Goal: Information Seeking & Learning: Understand process/instructions

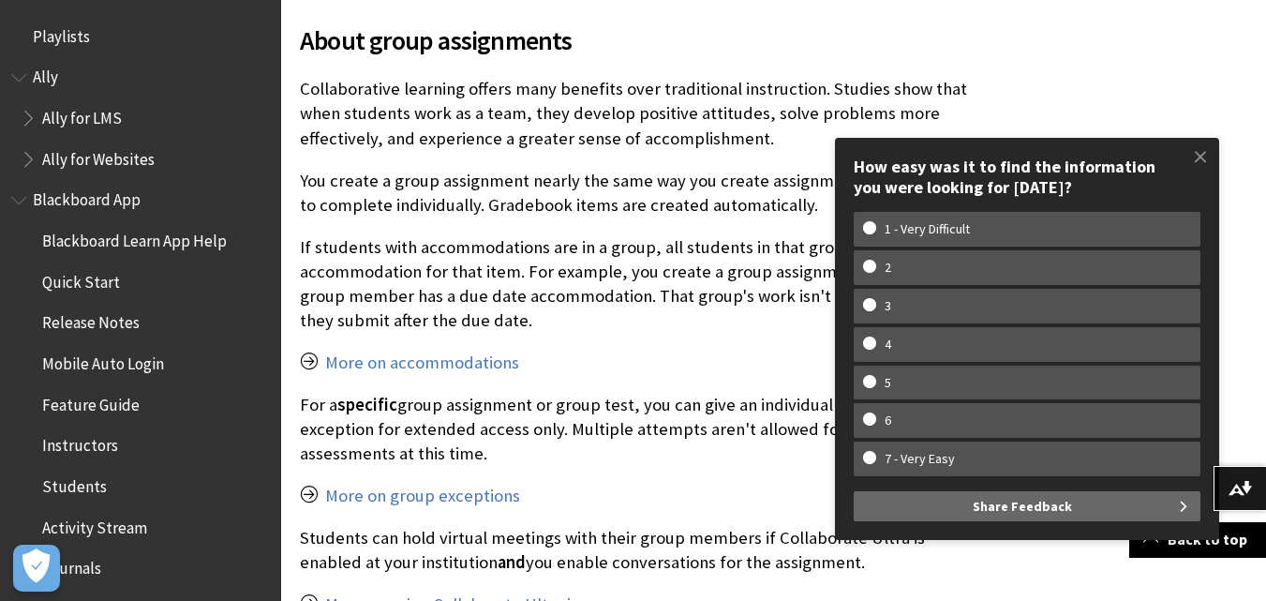
scroll to position [3069, 0]
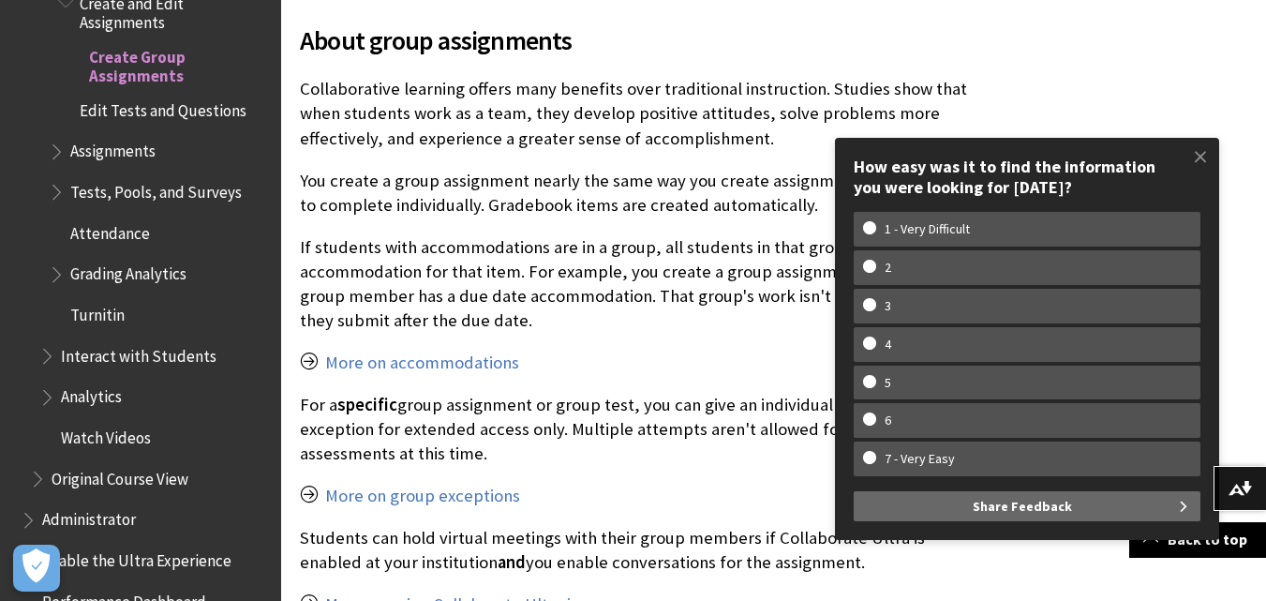
click at [630, 169] on p "You create a group assignment nearly the same way you create assignments for st…" at bounding box center [635, 193] width 670 height 49
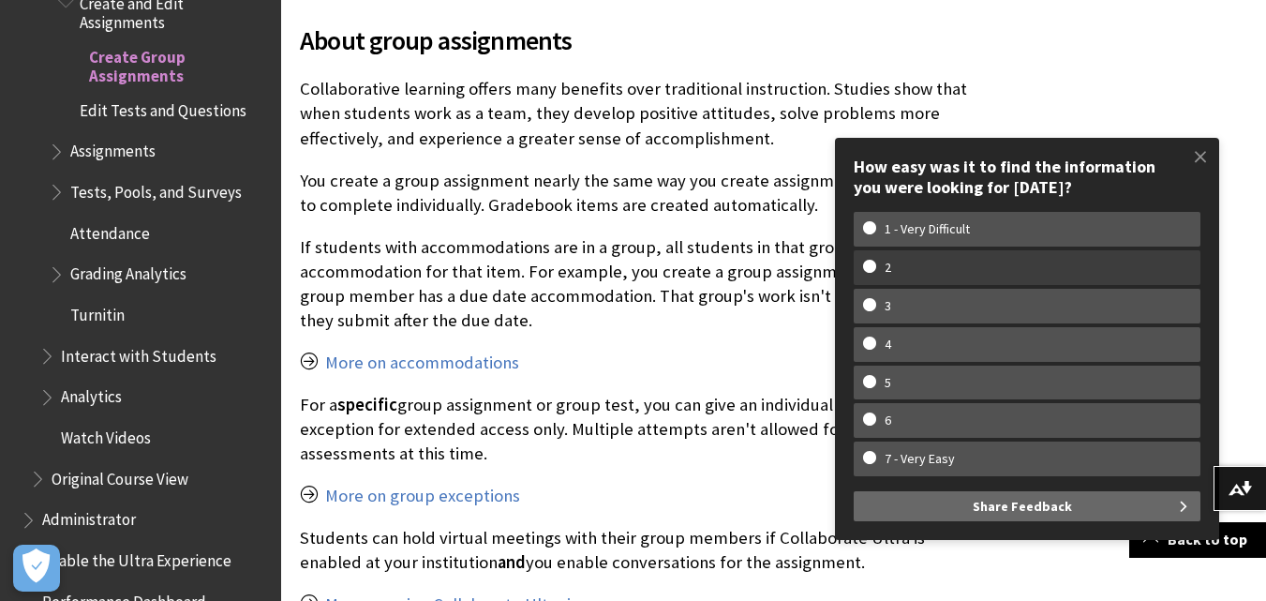
click at [892, 267] on w-span "2" at bounding box center [888, 268] width 50 height 16
click at [875, 267] on input "2" at bounding box center [869, 266] width 12 height 12
radio input "true"
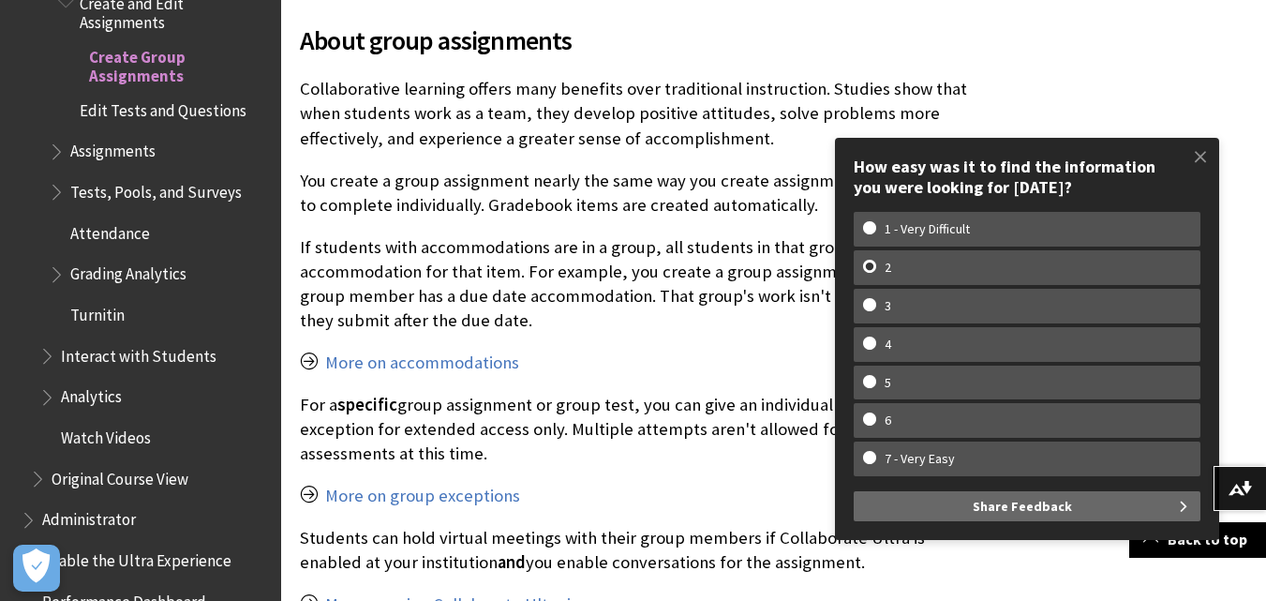
scroll to position [0, 0]
click at [1070, 496] on button "Share Feedback" at bounding box center [1026, 506] width 347 height 30
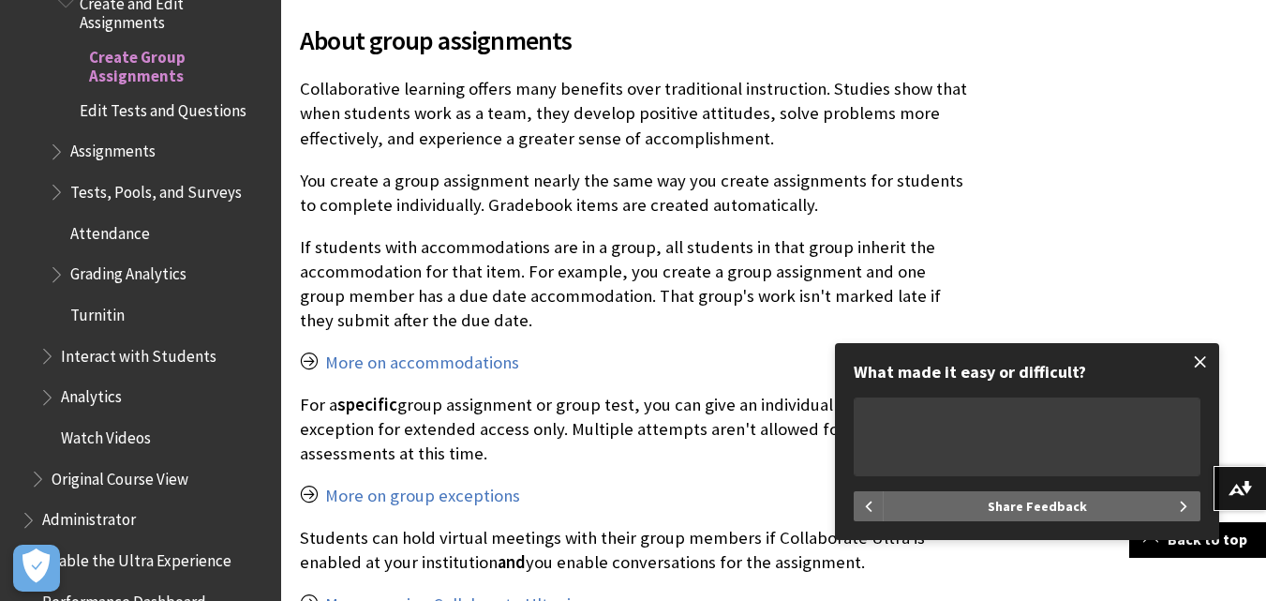
click at [1200, 358] on span at bounding box center [1199, 361] width 39 height 39
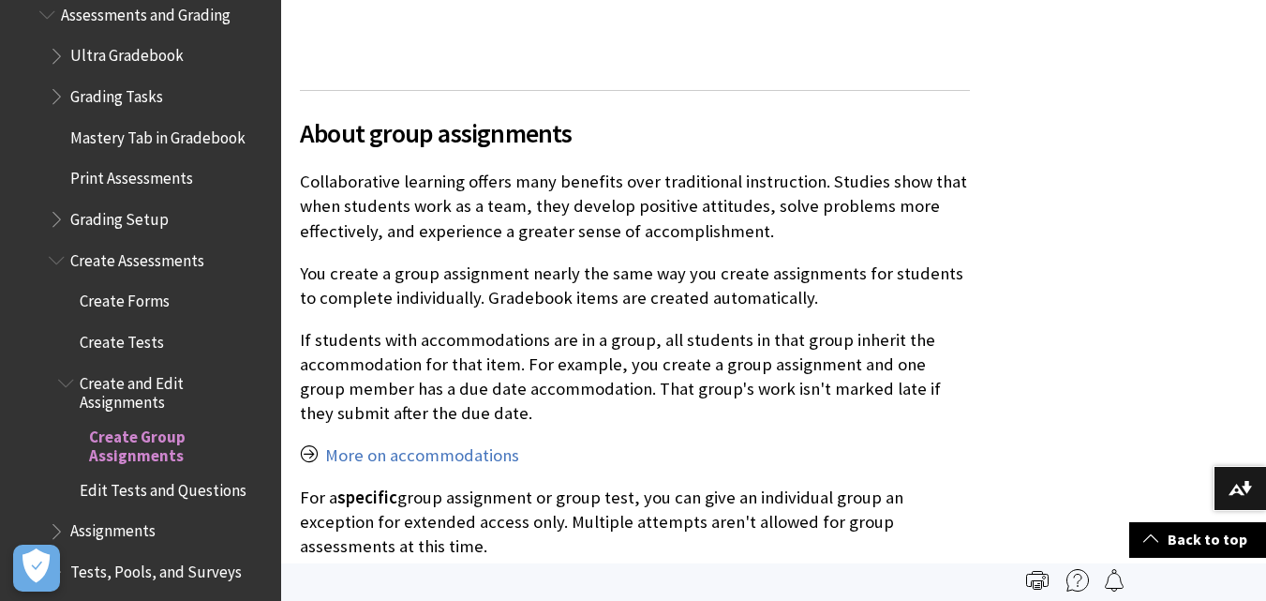
scroll to position [2683, 0]
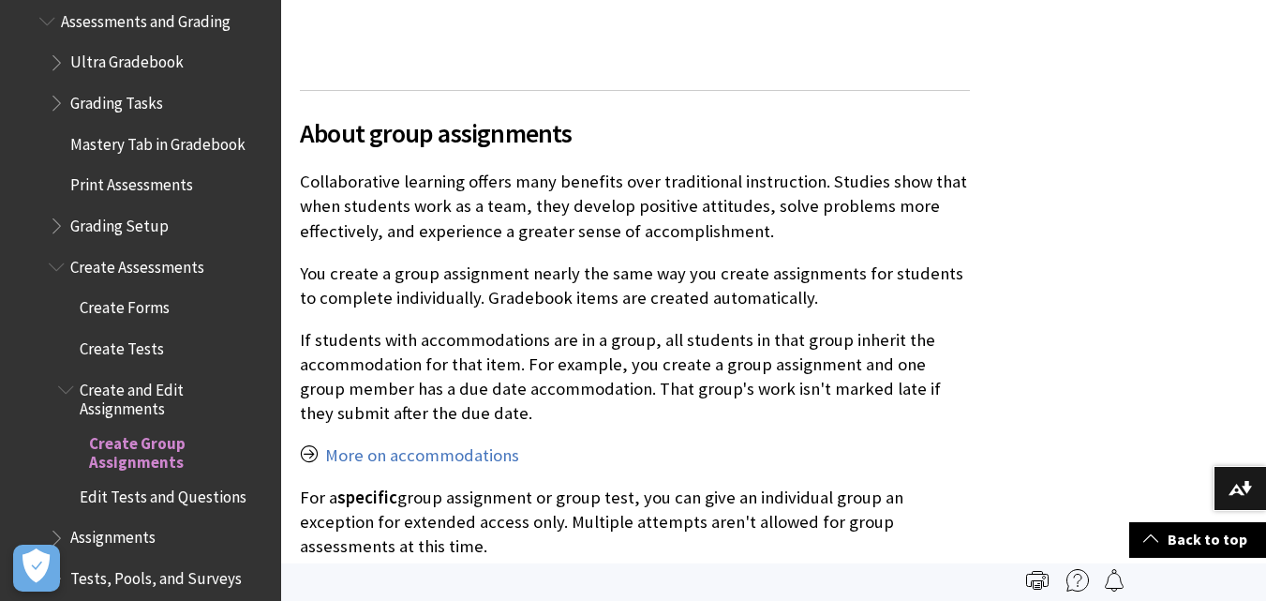
click at [117, 337] on span "Create Tests" at bounding box center [122, 345] width 84 height 25
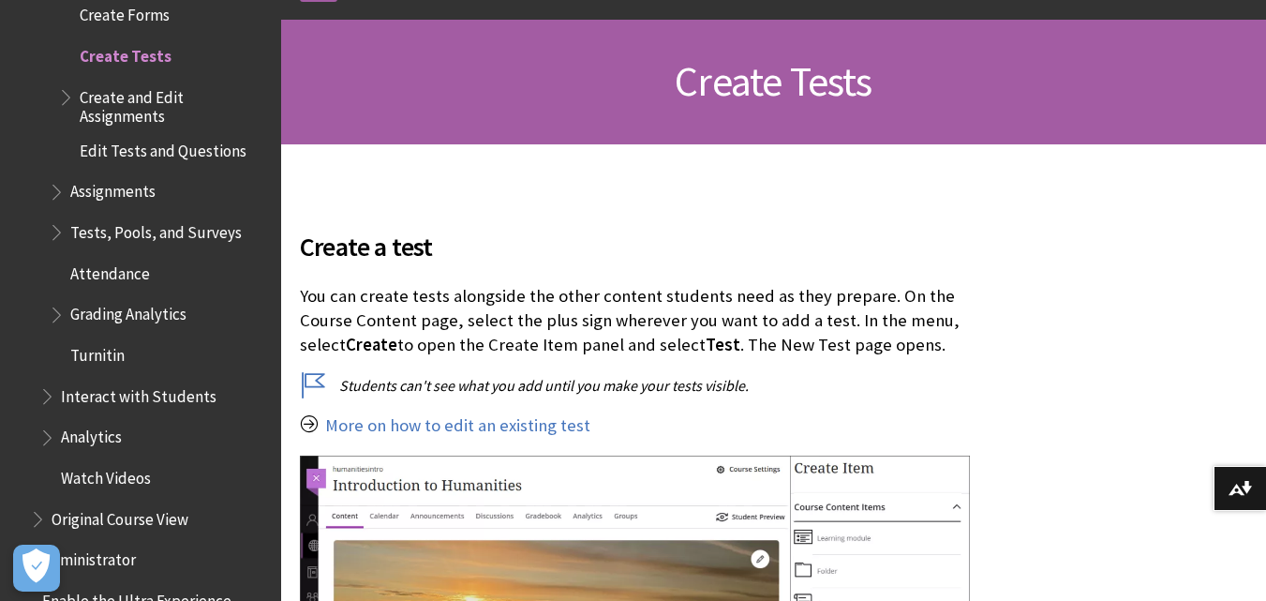
scroll to position [262, 0]
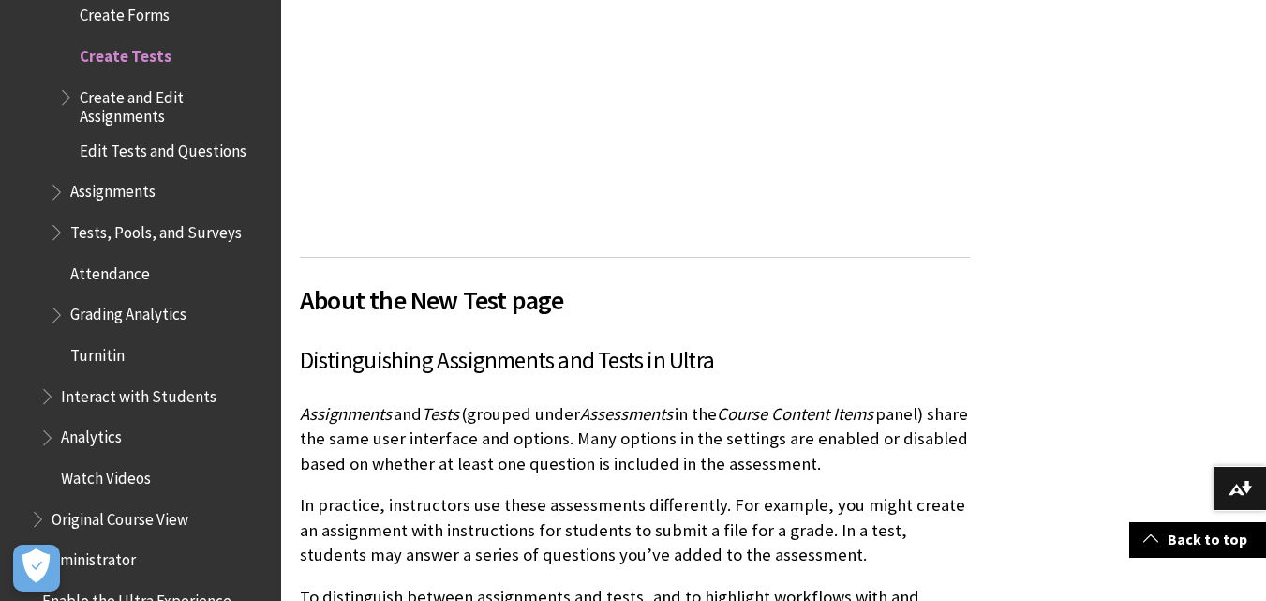
scroll to position [1499, 0]
